Goal: Information Seeking & Learning: Check status

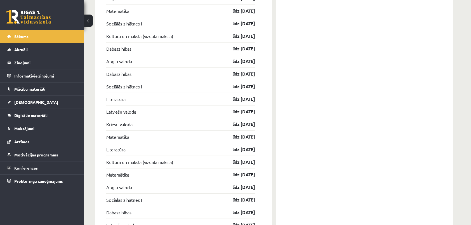
scroll to position [871, 0]
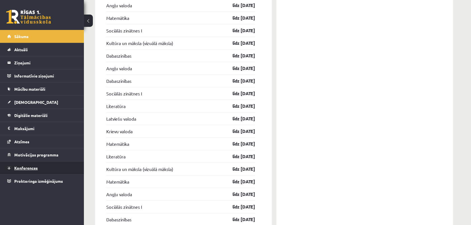
click at [28, 166] on span "Konferences" at bounding box center [25, 167] width 23 height 5
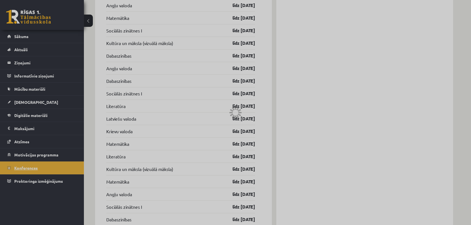
scroll to position [42, 0]
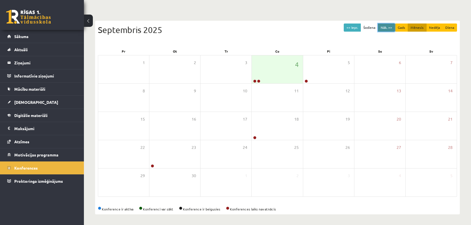
click at [387, 27] on button "Nāk. >>" at bounding box center [386, 27] width 17 height 8
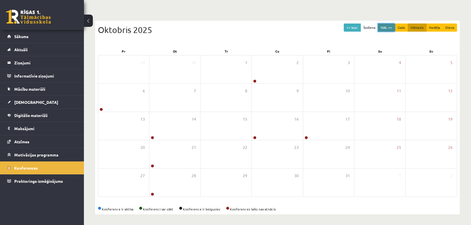
click at [387, 27] on button "Nāk. >>" at bounding box center [386, 27] width 17 height 8
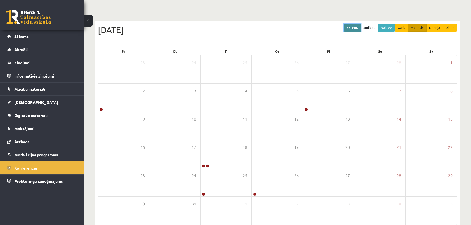
click at [351, 27] on button "<< Iepr." at bounding box center [352, 27] width 17 height 8
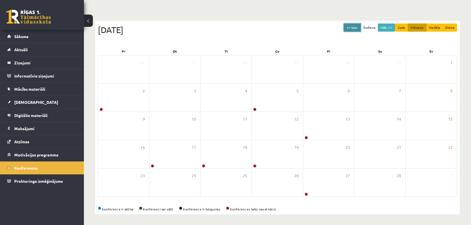
click at [350, 27] on button "<< Iepr." at bounding box center [352, 27] width 17 height 8
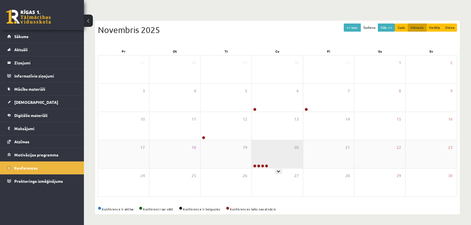
click at [265, 156] on div "20" at bounding box center [277, 154] width 51 height 28
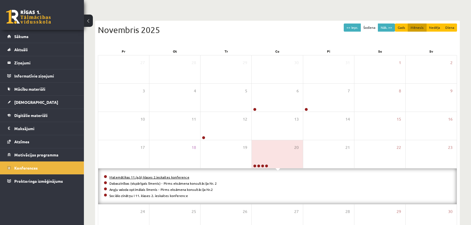
click at [153, 176] on link "Matemātikas 11.(a,b) klases 2.ieskaites konference" at bounding box center [149, 177] width 80 height 4
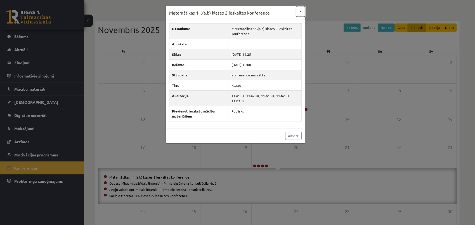
click at [301, 11] on button "×" at bounding box center [300, 11] width 9 height 11
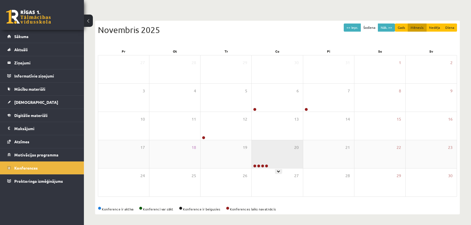
drag, startPoint x: 302, startPoint y: 158, endPoint x: 284, endPoint y: 155, distance: 18.1
click at [301, 158] on div "20" at bounding box center [277, 154] width 51 height 28
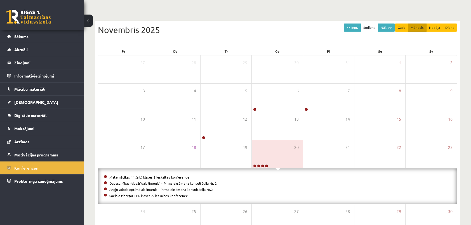
click at [153, 182] on link "Dabaszinības (vispārīgais līmenis) - Pirms eksāmena konsultācija Nr. 2" at bounding box center [162, 183] width 107 height 4
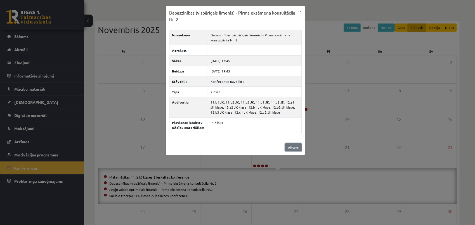
click at [292, 146] on link "Aizvērt" at bounding box center [293, 147] width 16 height 8
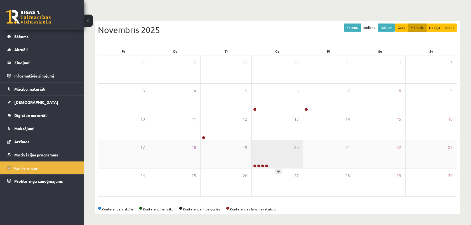
click at [268, 162] on div "20" at bounding box center [277, 154] width 51 height 28
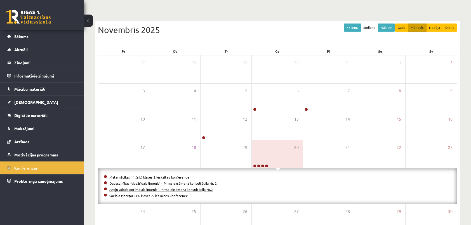
click at [194, 189] on link "Angļu valoda optimālais līmenis - Pirms eksāmena konsultācija Nr.2" at bounding box center [160, 189] width 103 height 4
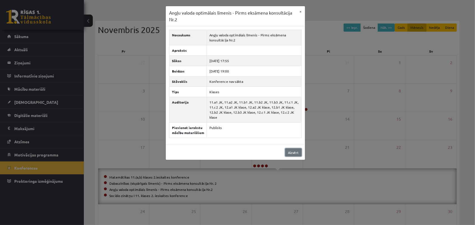
click at [292, 153] on link "Aizvērt" at bounding box center [293, 152] width 16 height 8
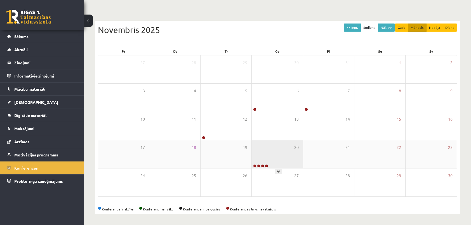
click at [267, 157] on div "20" at bounding box center [277, 154] width 51 height 28
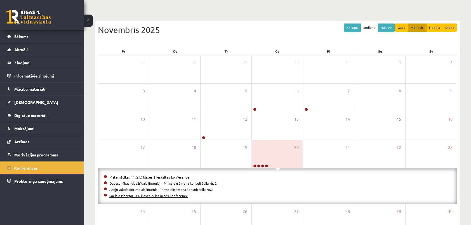
click at [171, 194] on link "Sociālo zinātņu I 11. klases 2. ieskaites konference" at bounding box center [148, 195] width 79 height 4
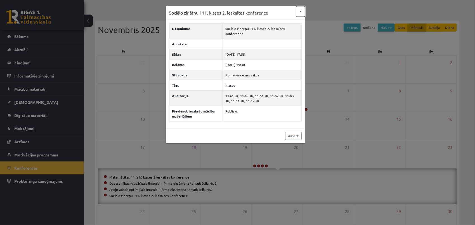
click at [301, 11] on button "×" at bounding box center [300, 11] width 9 height 11
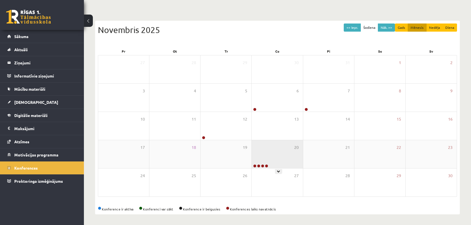
scroll to position [0, 0]
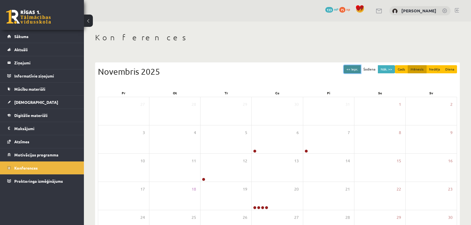
click at [354, 70] on button "<< Iepr." at bounding box center [352, 69] width 17 height 8
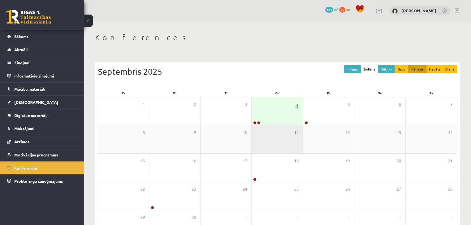
click at [277, 145] on div "11" at bounding box center [277, 139] width 51 height 28
click at [285, 73] on div "Septembris 2025" at bounding box center [277, 71] width 359 height 13
click at [345, 10] on span "75" at bounding box center [342, 10] width 6 height 6
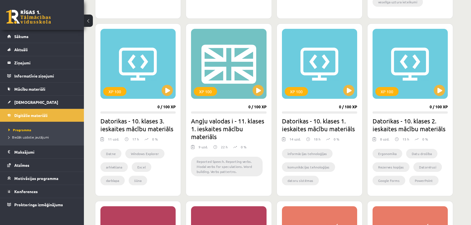
scroll to position [531, 0]
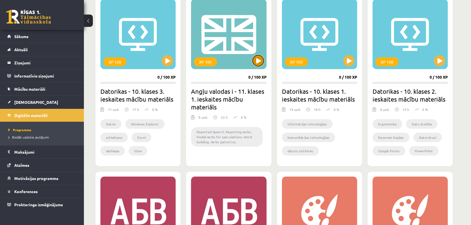
click at [259, 60] on button at bounding box center [258, 60] width 11 height 11
click at [229, 43] on div "XP 100" at bounding box center [228, 34] width 75 height 70
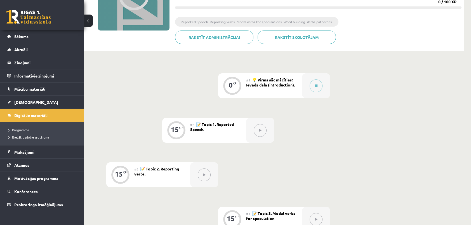
scroll to position [56, 0]
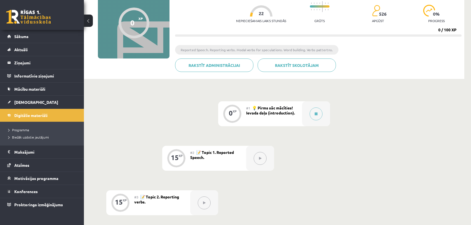
click at [257, 116] on div "#1 💡 Pirms sāc mācīties! Ievada daļa (introduction)." at bounding box center [274, 113] width 56 height 25
click at [259, 111] on span "💡 Pirms sāc mācīties! Ievada daļa (introduction)." at bounding box center [270, 110] width 49 height 10
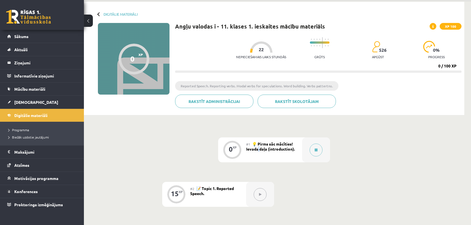
scroll to position [0, 0]
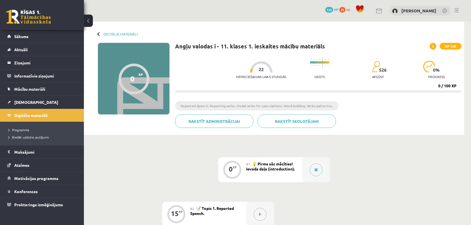
click at [134, 85] on div at bounding box center [134, 78] width 31 height 31
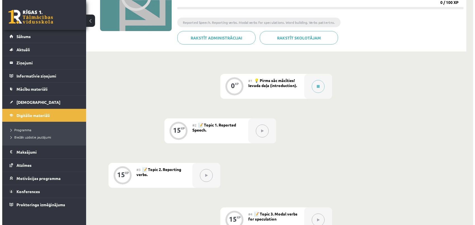
scroll to position [47, 0]
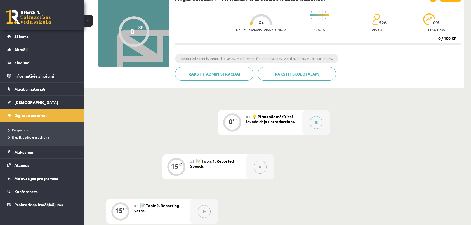
click at [261, 169] on button at bounding box center [260, 167] width 13 height 13
click at [316, 121] on icon at bounding box center [316, 122] width 3 height 3
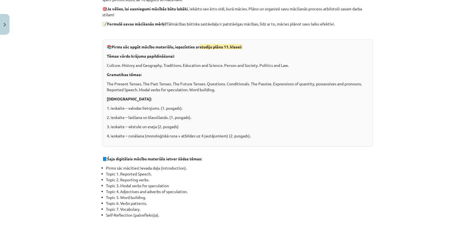
scroll to position [0, 0]
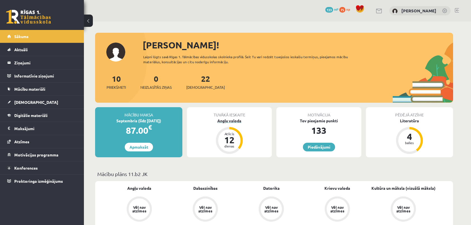
click at [229, 139] on div "12" at bounding box center [229, 139] width 17 height 9
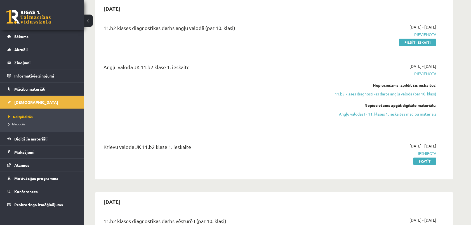
scroll to position [84, 0]
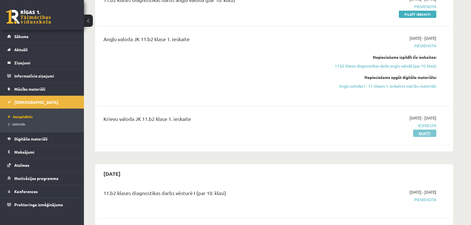
click at [422, 131] on link "Skatīt" at bounding box center [424, 132] width 23 height 7
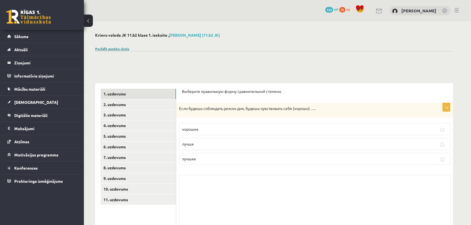
click at [118, 49] on link "Parādīt punktu skalu" at bounding box center [112, 48] width 34 height 4
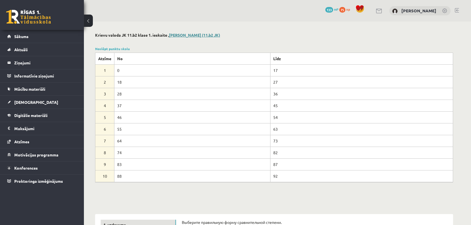
click at [183, 35] on link "Sandra Letinska (11.b2 JK)" at bounding box center [194, 34] width 51 height 5
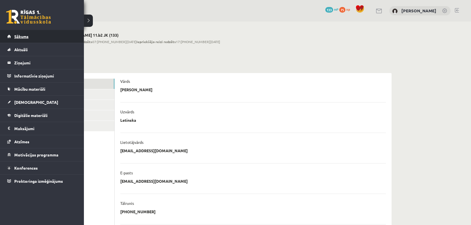
click at [17, 36] on span "Sākums" at bounding box center [21, 36] width 14 height 5
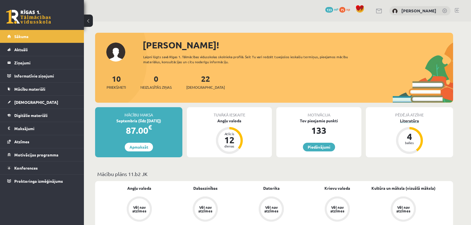
click at [409, 137] on div "4" at bounding box center [409, 136] width 17 height 9
